Goal: Task Accomplishment & Management: Use online tool/utility

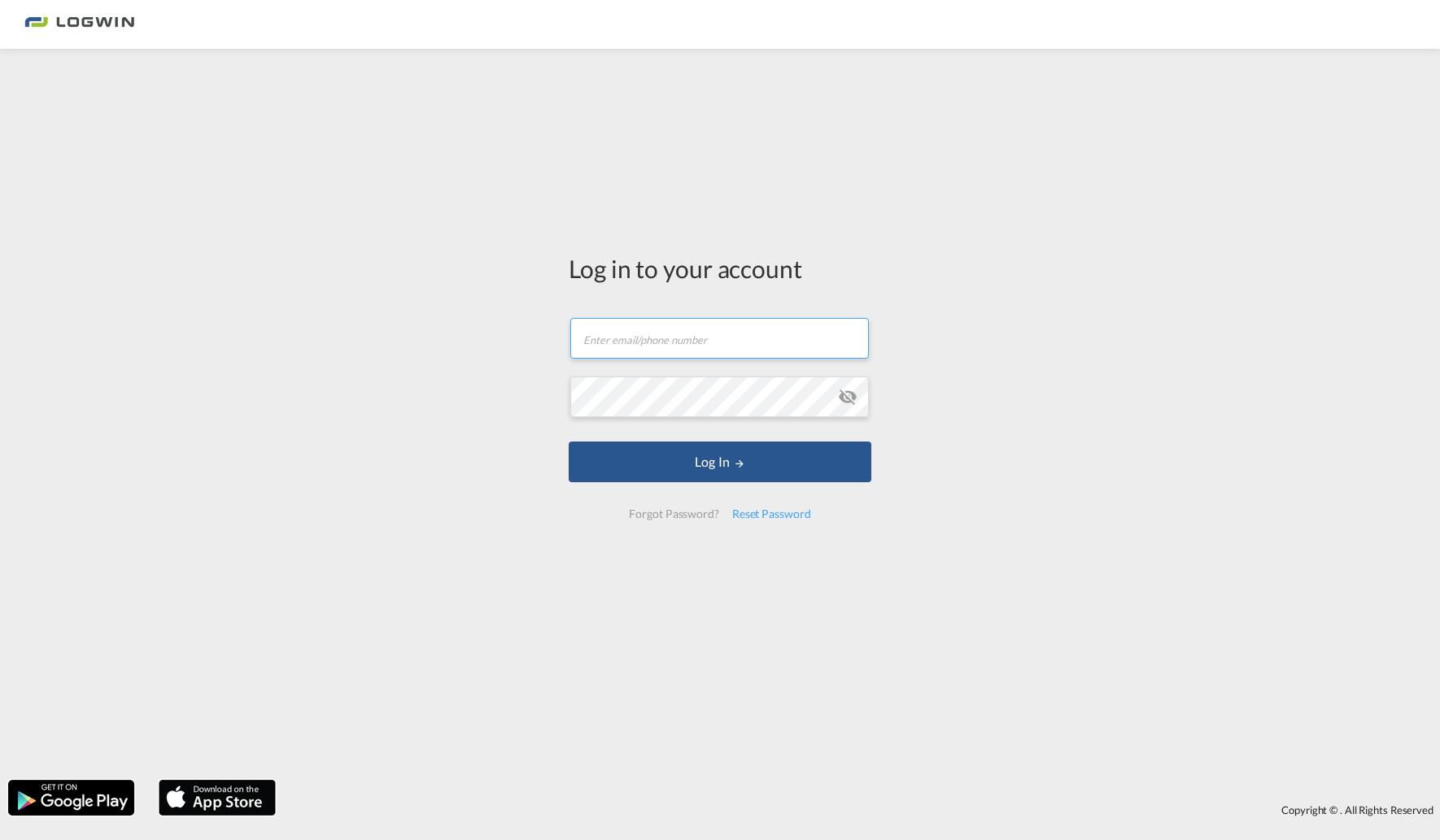
click at [669, 350] on input "text" at bounding box center [720, 338] width 299 height 40
type input "[PERSON_NAME][EMAIL_ADDRESS][DOMAIN_NAME]"
click at [688, 459] on button "Log In" at bounding box center [720, 462] width 303 height 40
